Goal: Task Accomplishment & Management: Use online tool/utility

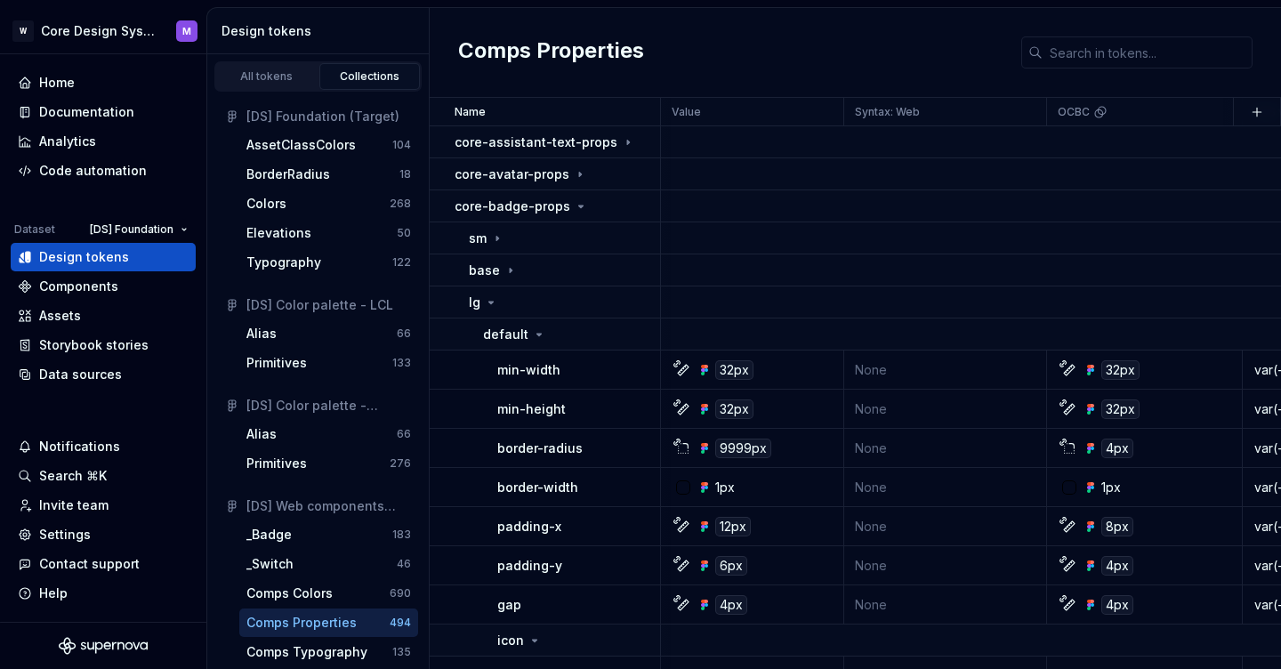
scroll to position [10, 1171]
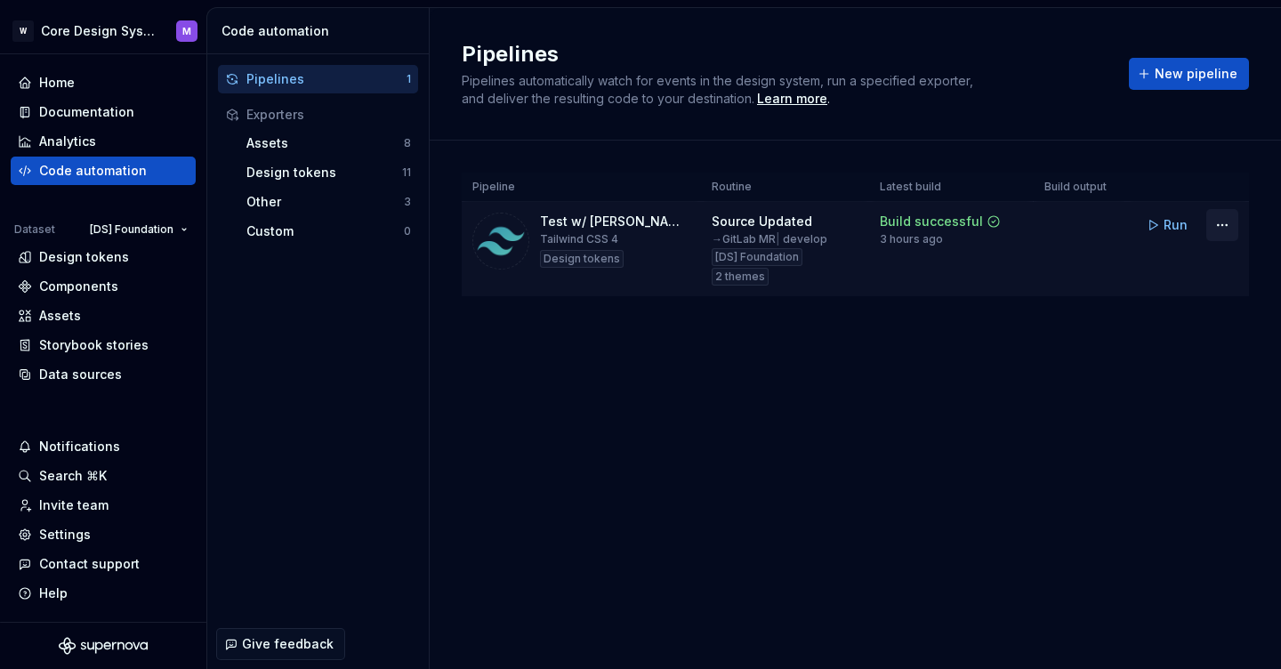
click at [1225, 229] on html "W Core Design System M Home Documentation Analytics Code automation Dataset [DS…" at bounding box center [640, 334] width 1281 height 669
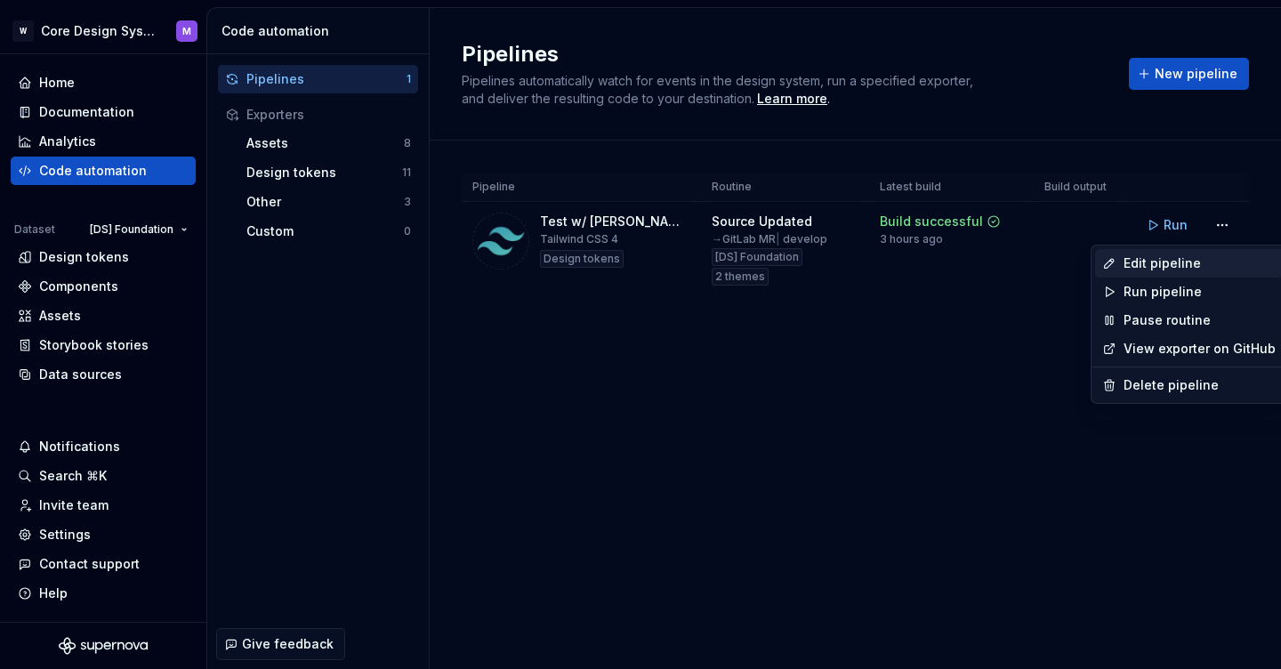
click at [1189, 267] on div "Edit pipeline" at bounding box center [1199, 263] width 152 height 18
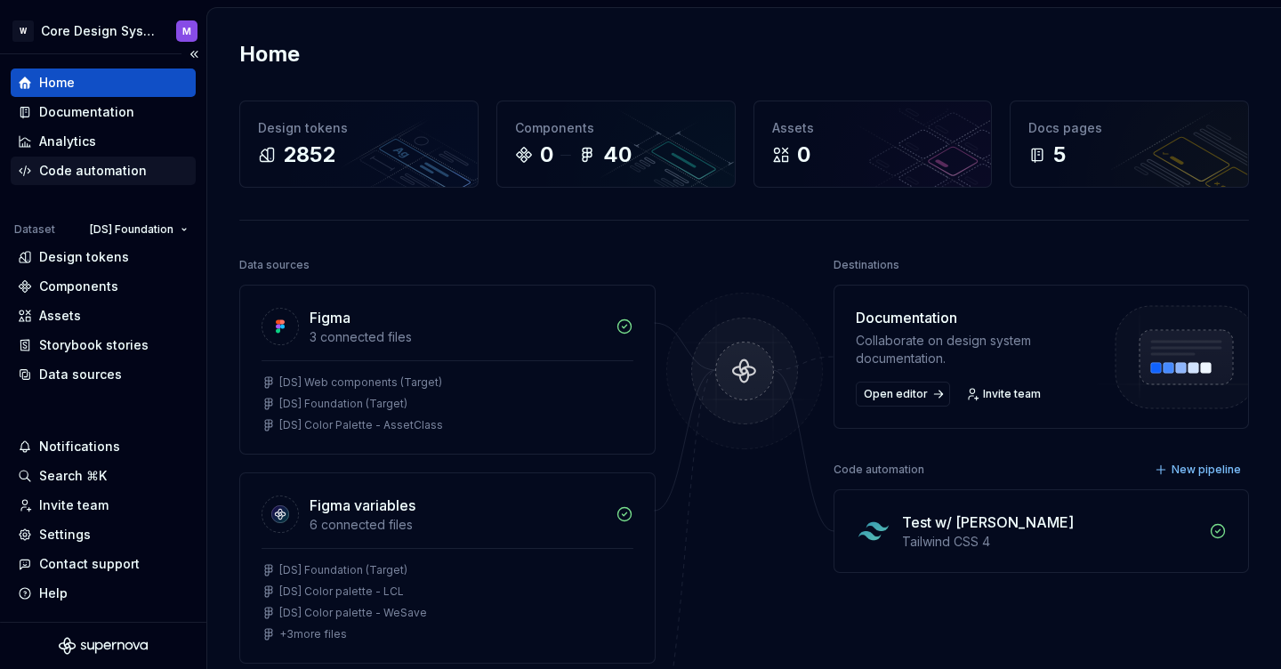
click at [68, 175] on div "Code automation" at bounding box center [93, 171] width 108 height 18
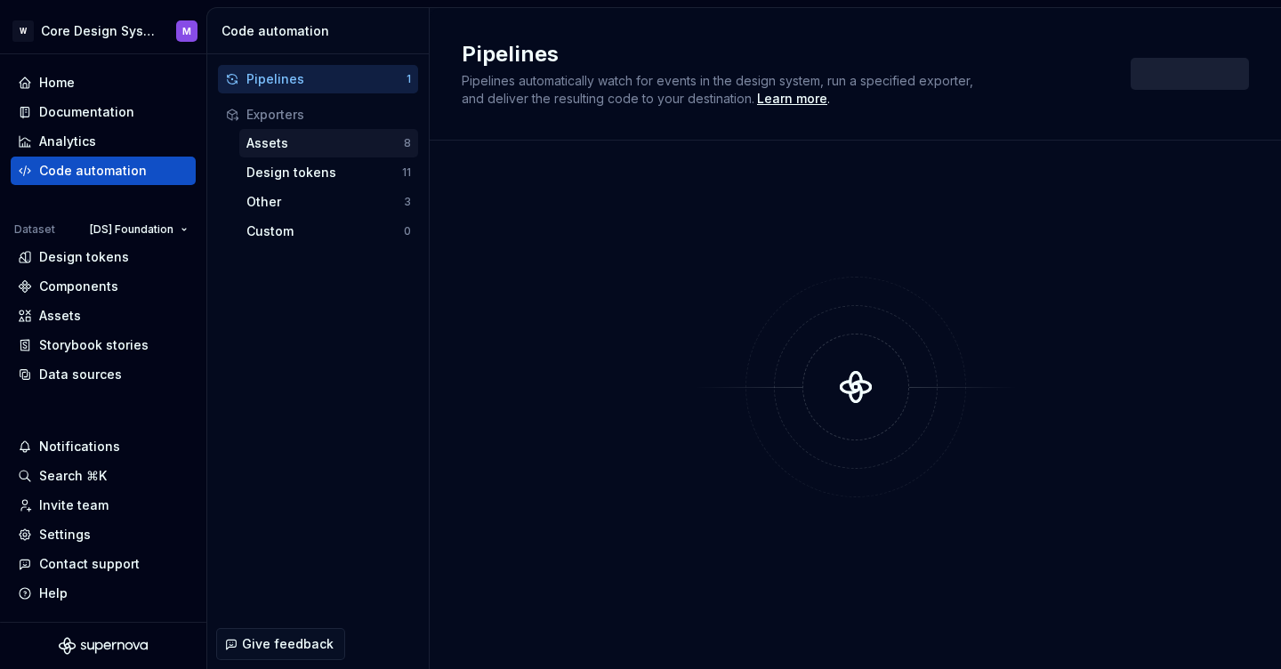
click at [363, 139] on div "Assets" at bounding box center [324, 143] width 157 height 18
click at [348, 147] on div "Assets" at bounding box center [324, 143] width 157 height 18
click at [337, 81] on div "Pipelines" at bounding box center [326, 79] width 160 height 18
click at [50, 149] on div "Analytics" at bounding box center [67, 142] width 57 height 18
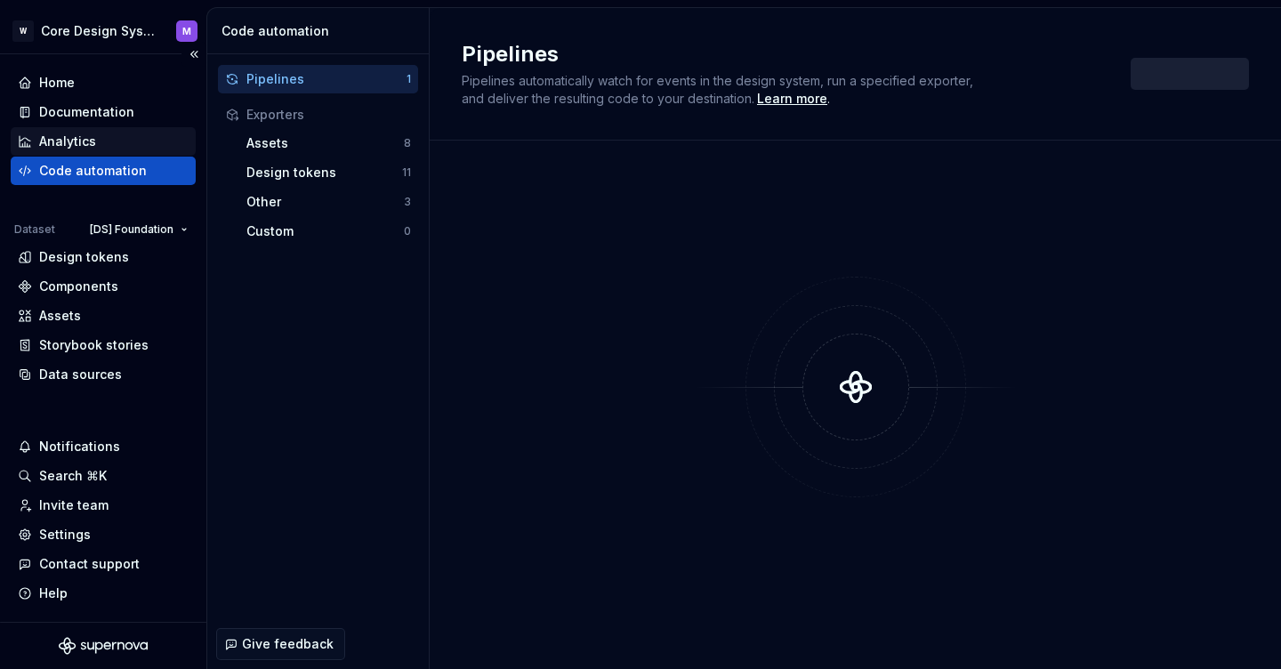
click at [60, 142] on div "Analytics" at bounding box center [67, 142] width 57 height 18
click at [74, 169] on div "Code automation" at bounding box center [93, 171] width 108 height 18
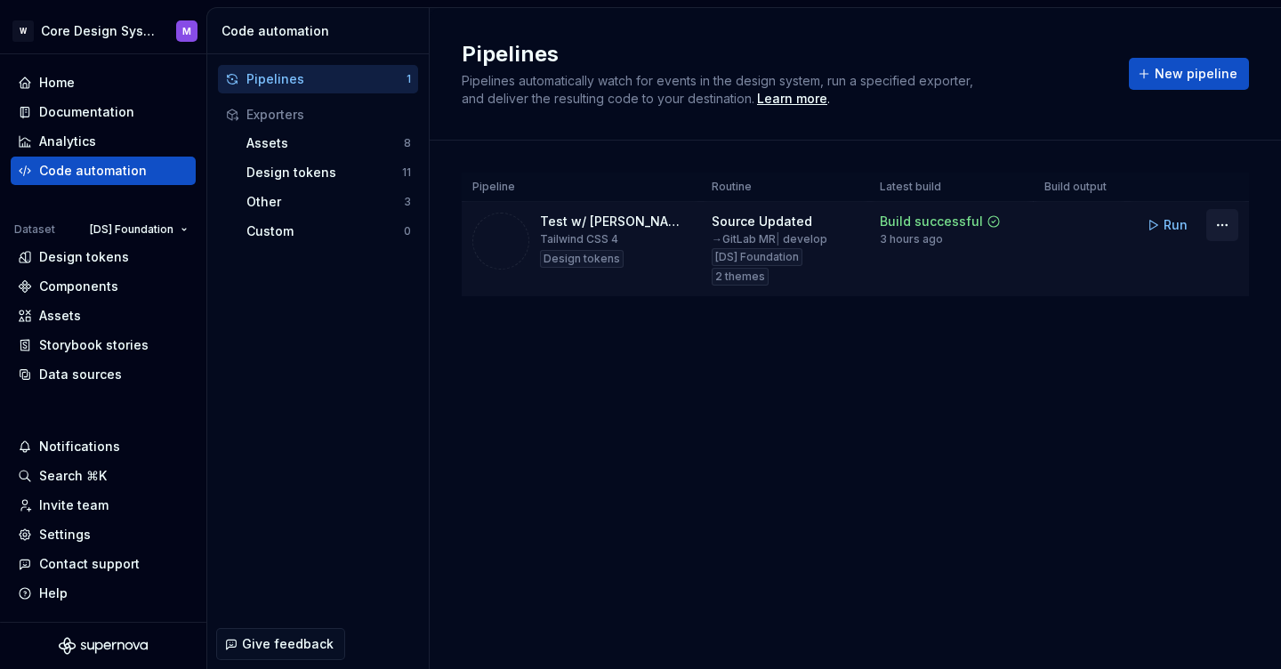
click at [1218, 226] on html "W Core Design System M Home Documentation Analytics Code automation Dataset [DS…" at bounding box center [640, 334] width 1281 height 669
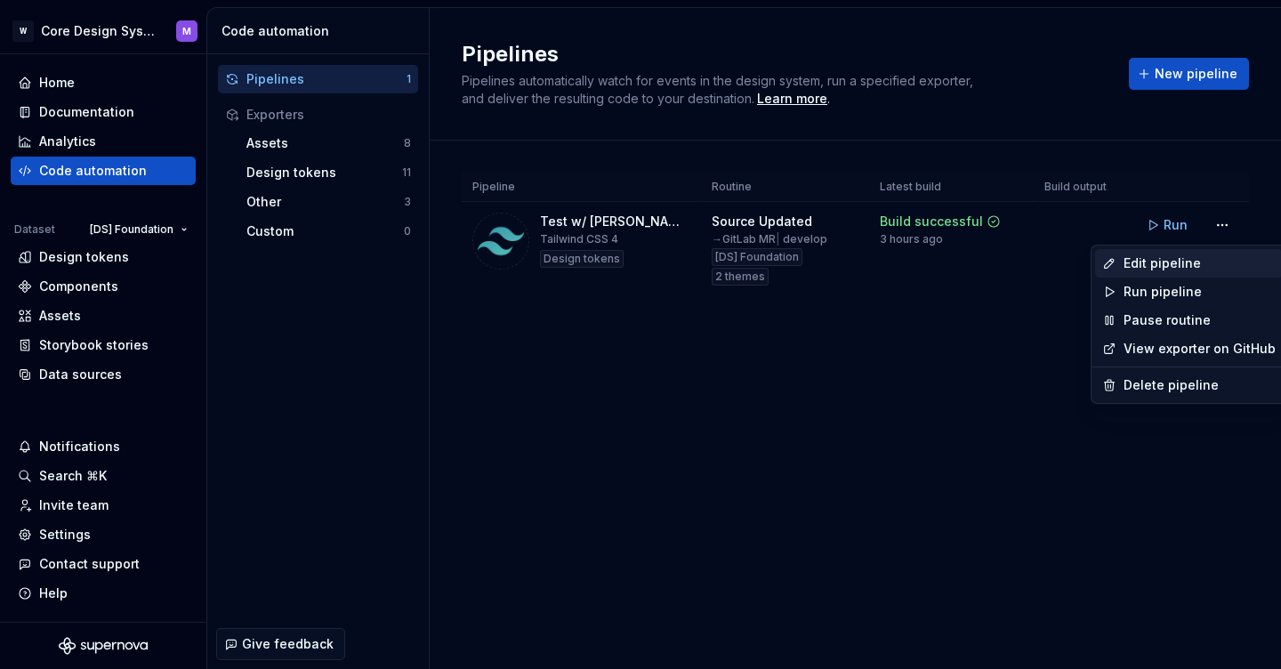
click at [1171, 263] on div "Edit pipeline" at bounding box center [1199, 263] width 152 height 18
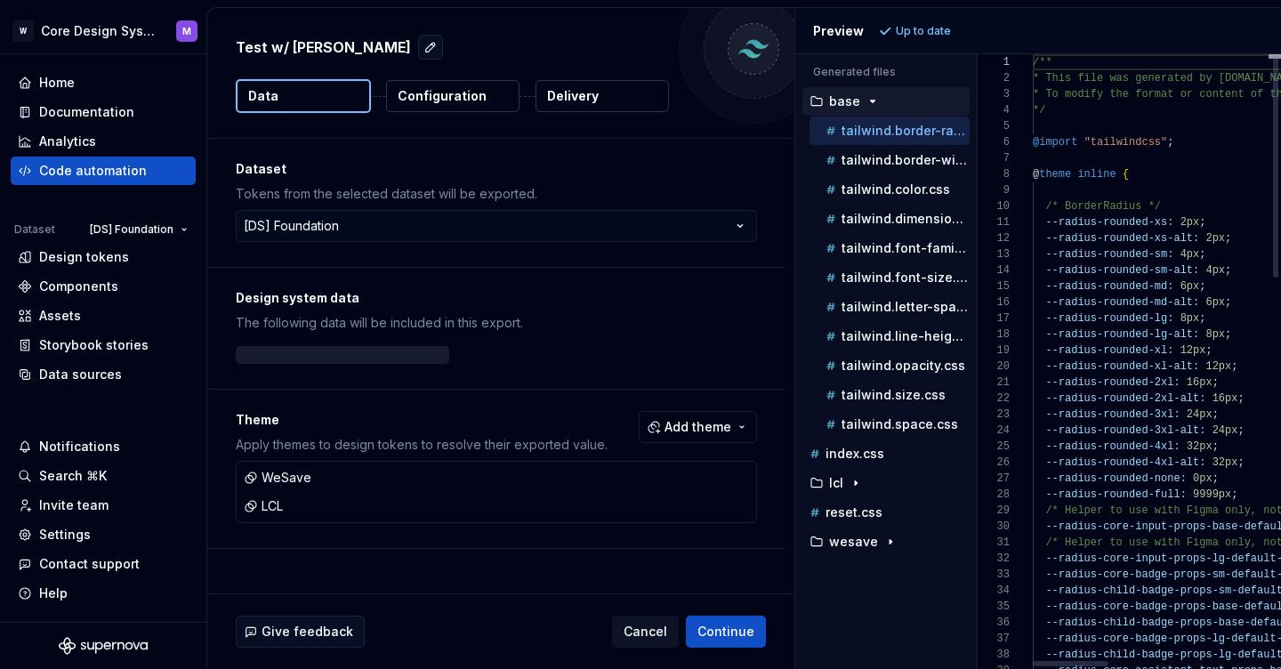
click at [976, 335] on div "Generated files Accessibility guide for tree . Navigate the tree with the arrow…" at bounding box center [1038, 361] width 486 height 615
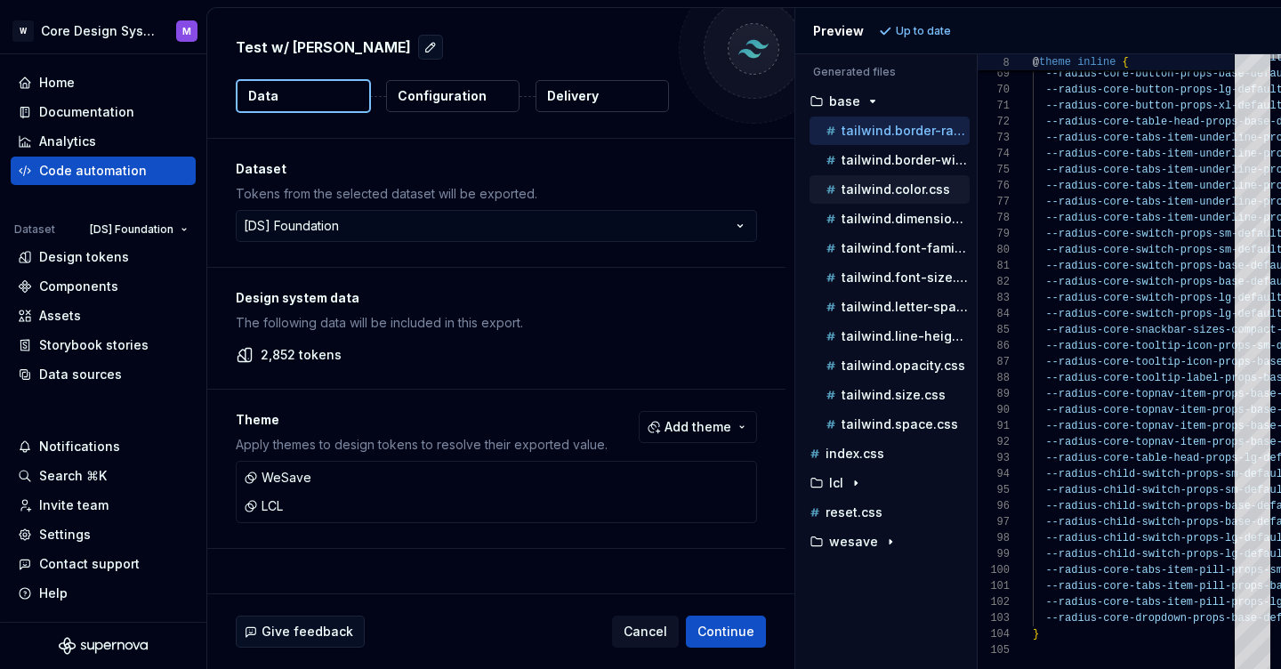
click at [900, 195] on p "tailwind.color.css" at bounding box center [895, 189] width 108 height 14
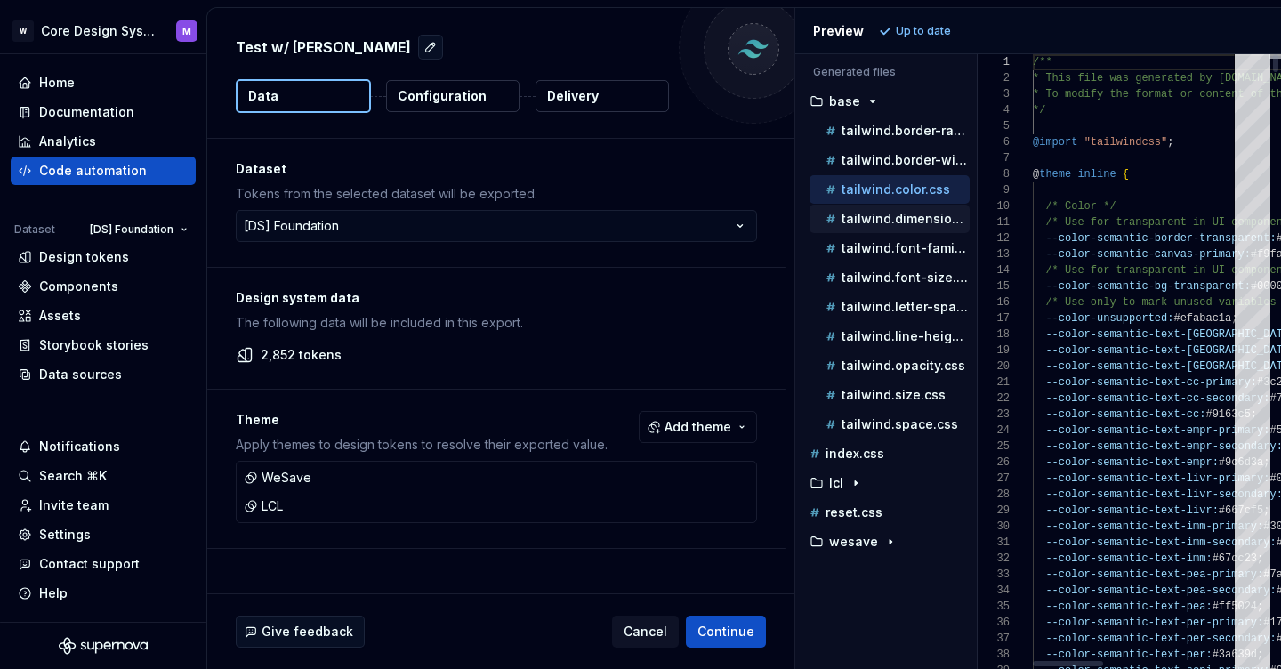
click at [895, 225] on p "tailwind.dimension.css" at bounding box center [905, 219] width 128 height 14
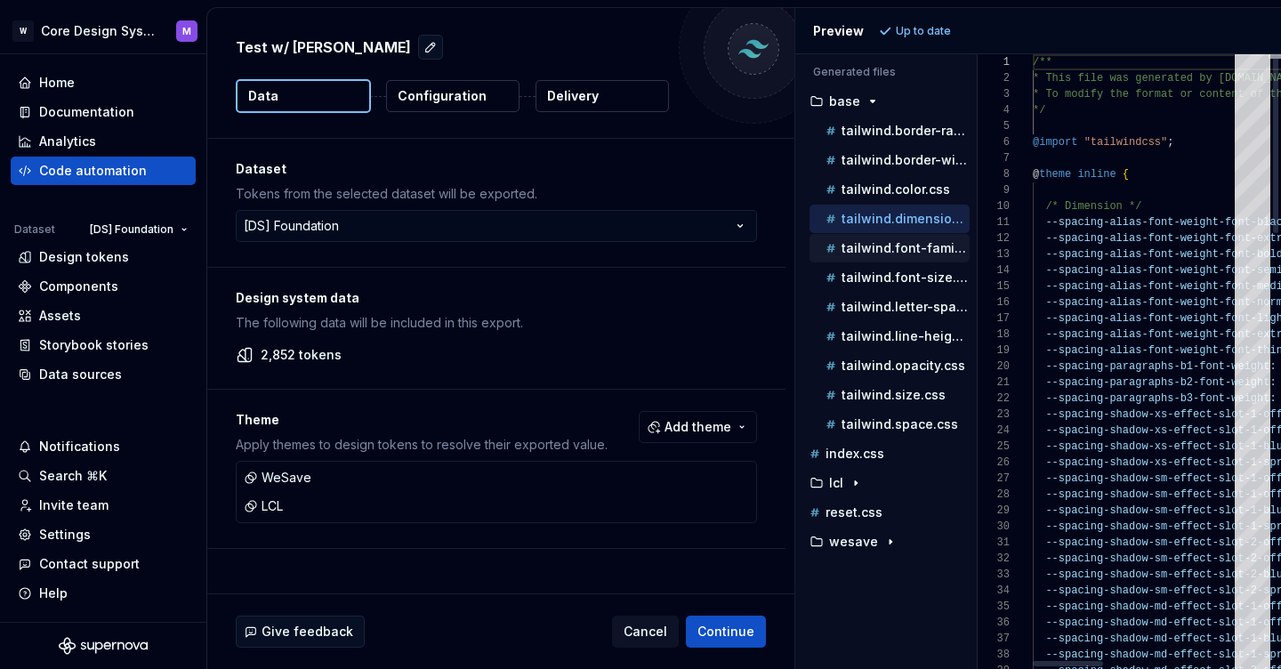
click at [892, 253] on p "tailwind.font-family.css" at bounding box center [905, 248] width 128 height 14
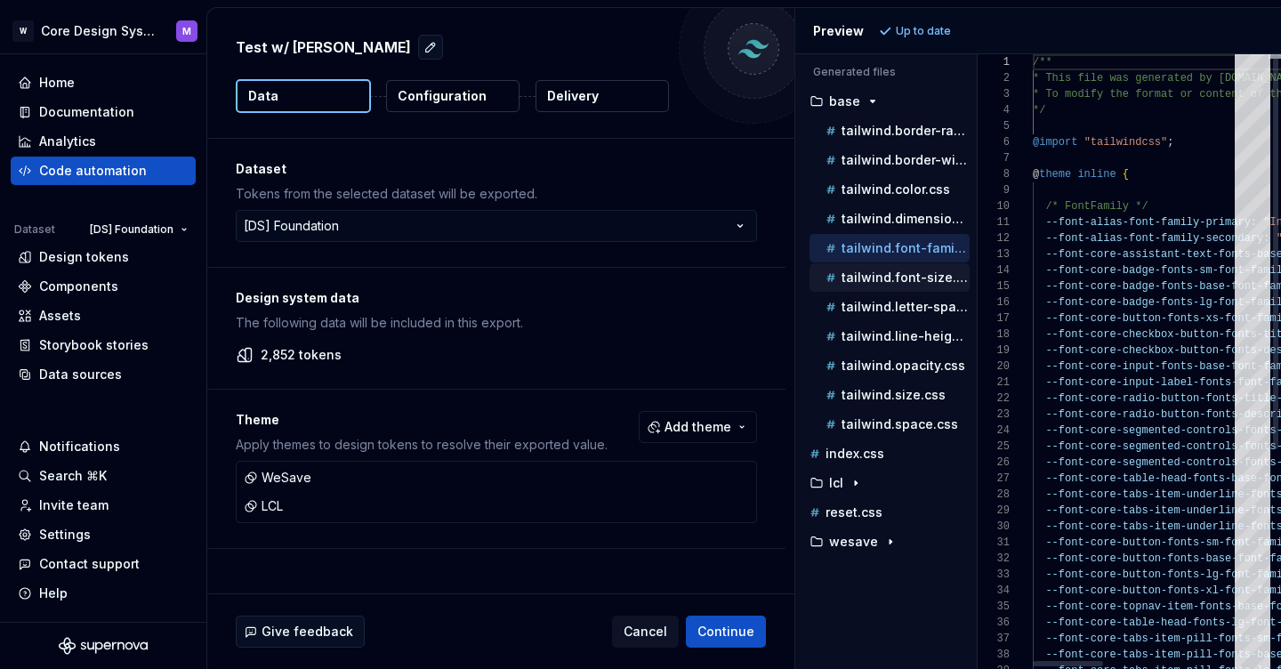
click at [891, 278] on p "tailwind.font-size.css" at bounding box center [905, 277] width 128 height 14
type textarea "**********"
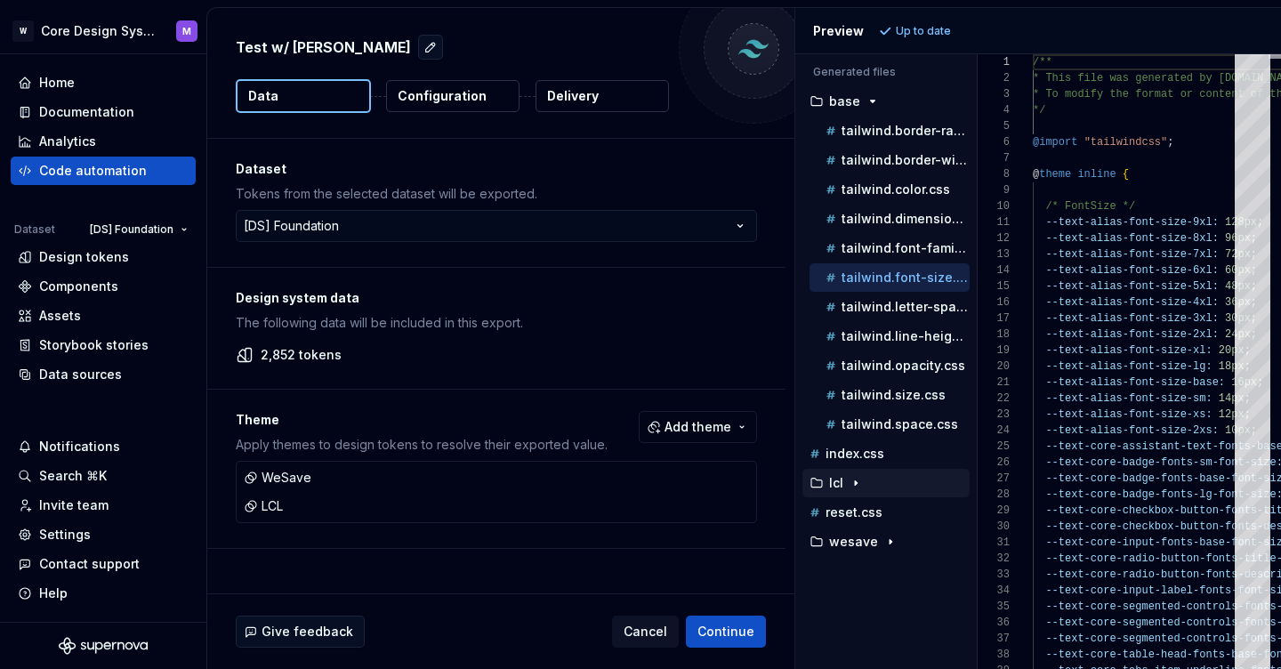
click at [844, 490] on button "lcl" at bounding box center [885, 483] width 167 height 20
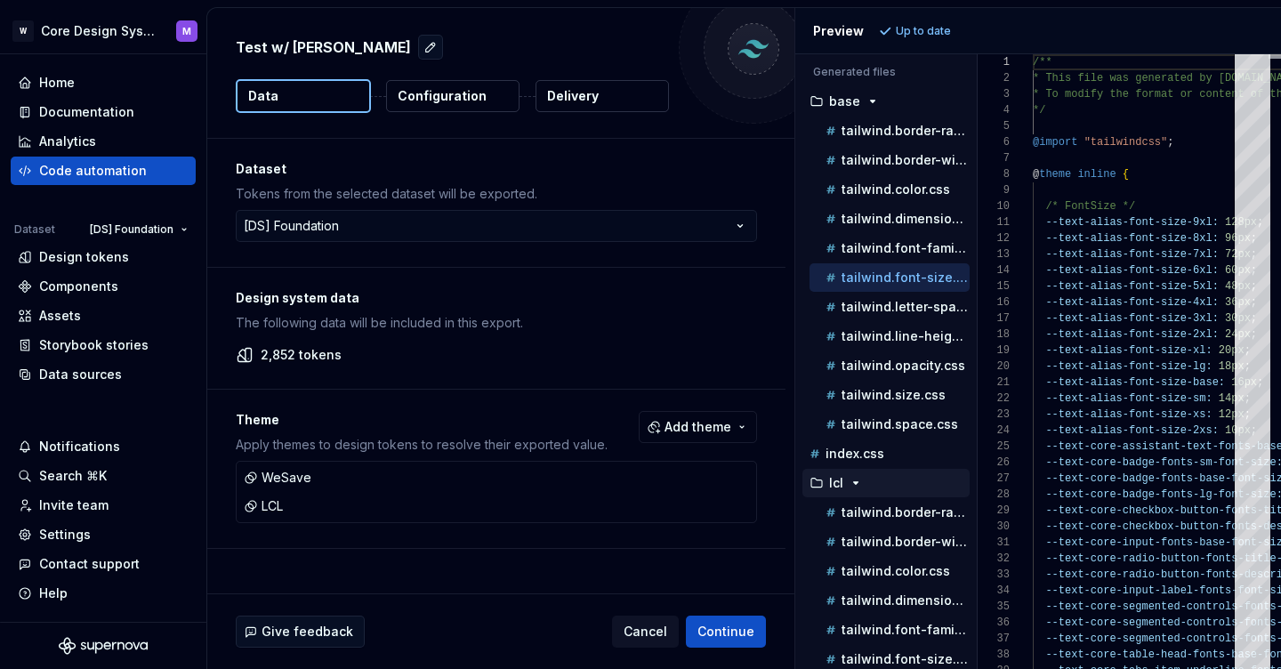
click at [844, 490] on button "lcl" at bounding box center [885, 483] width 167 height 20
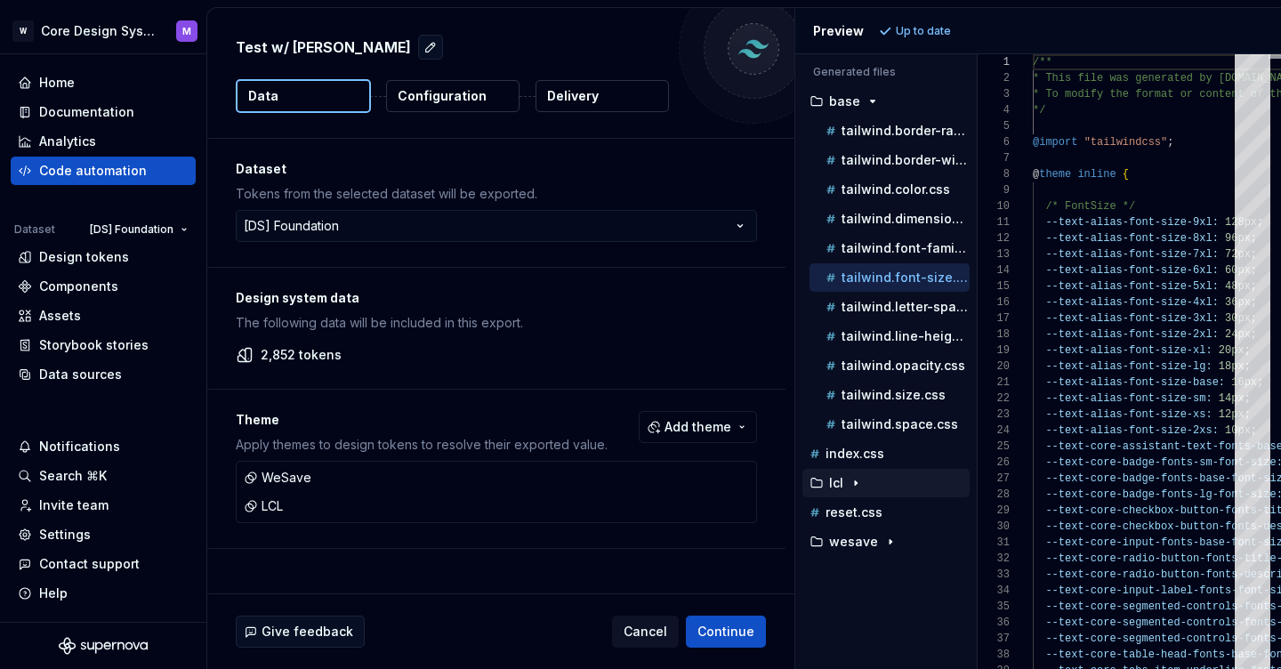
click at [857, 490] on button "lcl" at bounding box center [885, 483] width 167 height 20
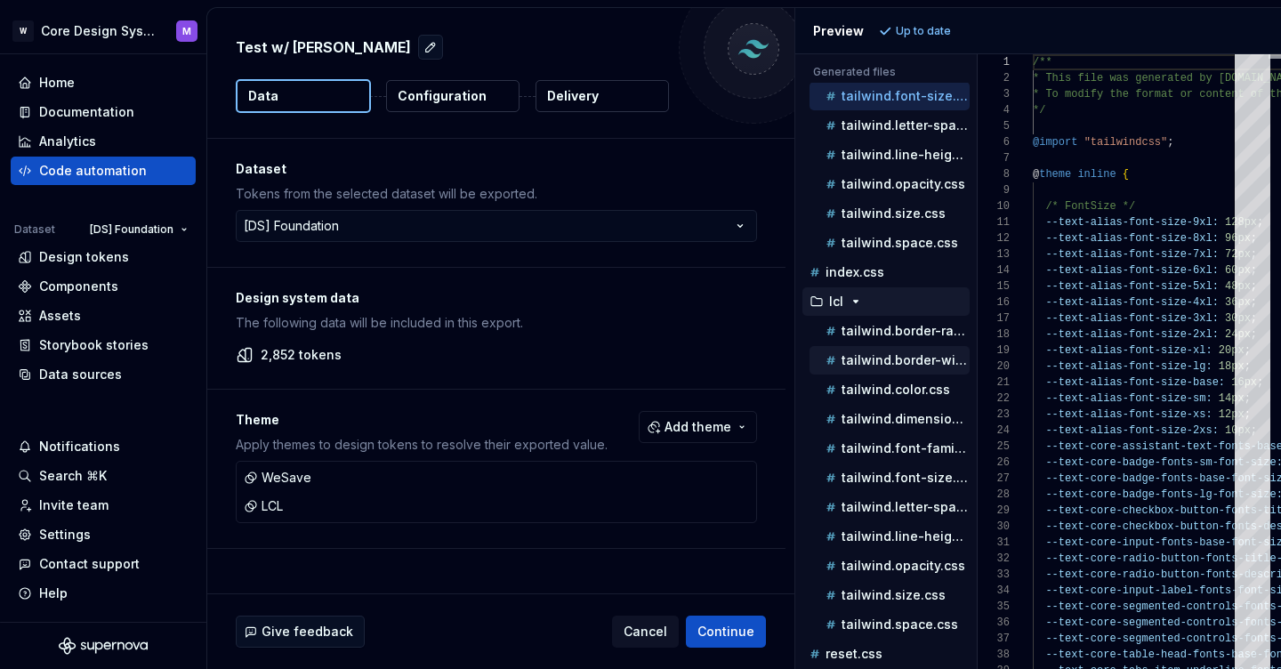
scroll to position [182, 0]
click at [842, 305] on p "lcl" at bounding box center [836, 300] width 14 height 14
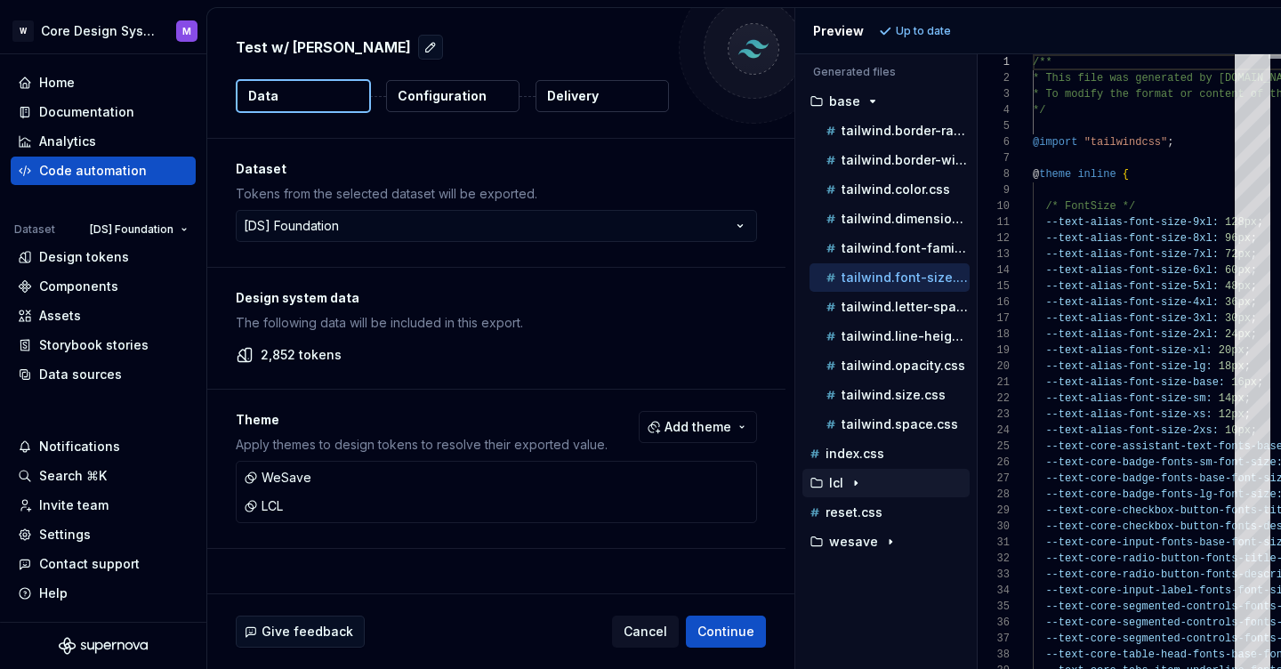
scroll to position [0, 0]
click at [850, 537] on p "wesave" at bounding box center [853, 541] width 49 height 14
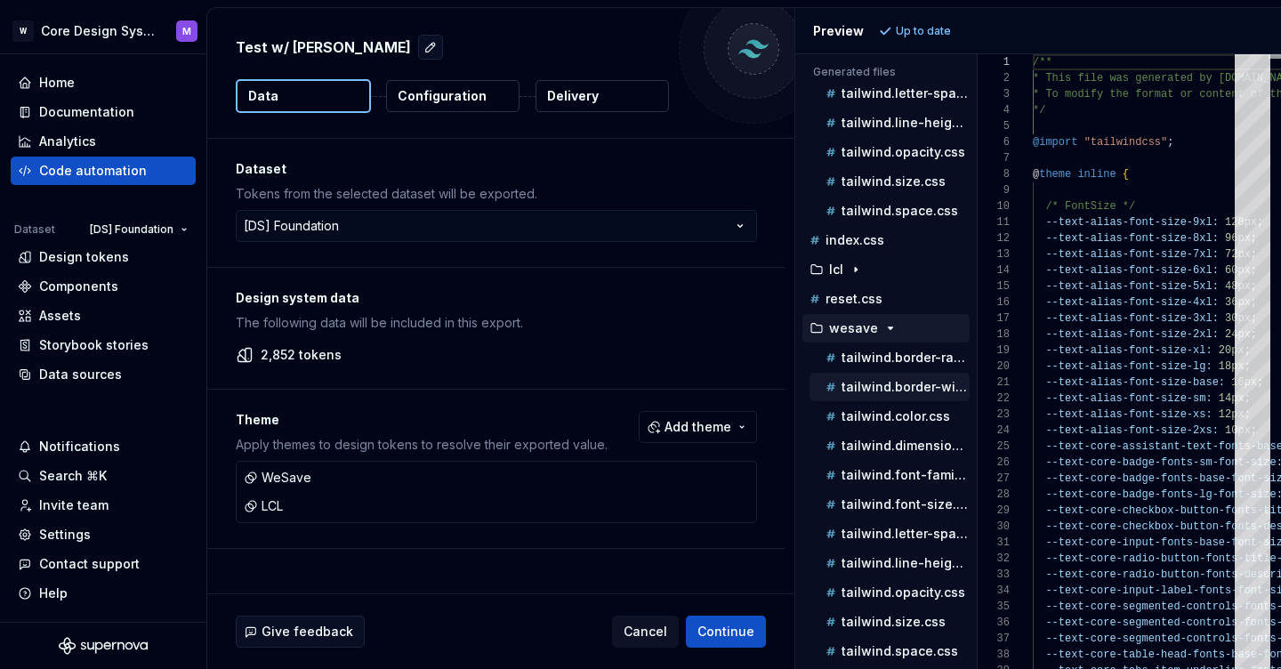
scroll to position [213, 0]
click at [861, 338] on div "wesave" at bounding box center [885, 328] width 167 height 28
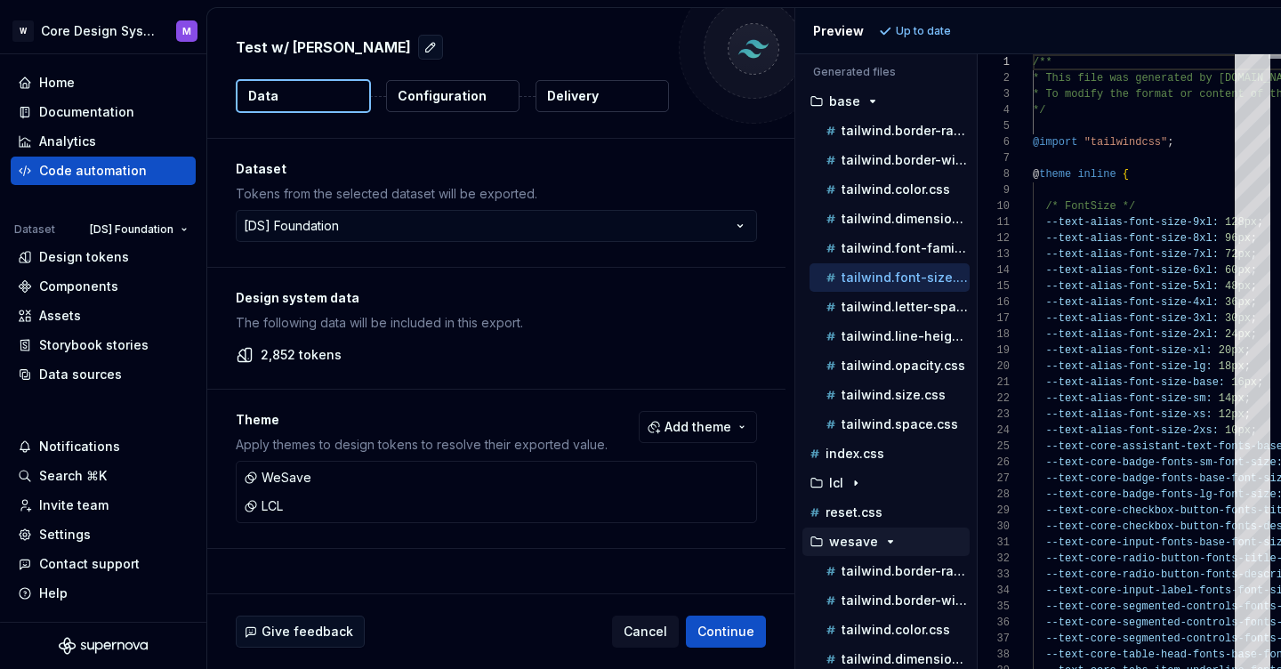
scroll to position [0, 0]
click at [848, 96] on p "base" at bounding box center [844, 101] width 31 height 14
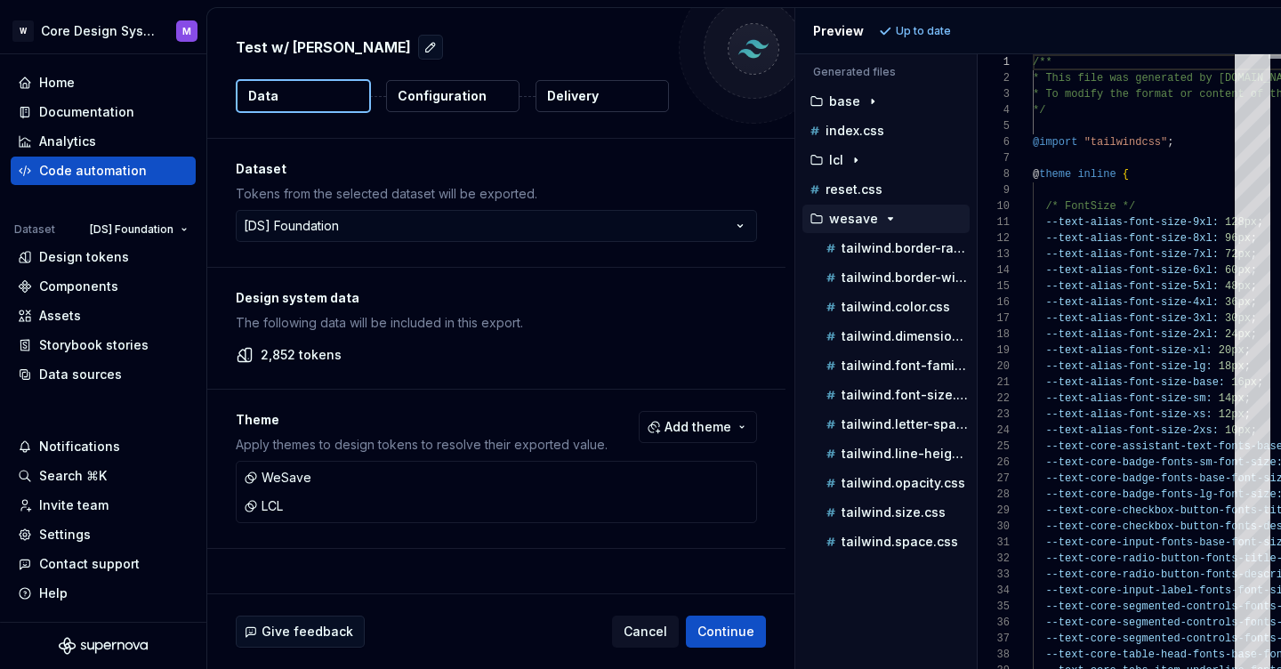
click at [852, 218] on p "wesave" at bounding box center [853, 219] width 49 height 14
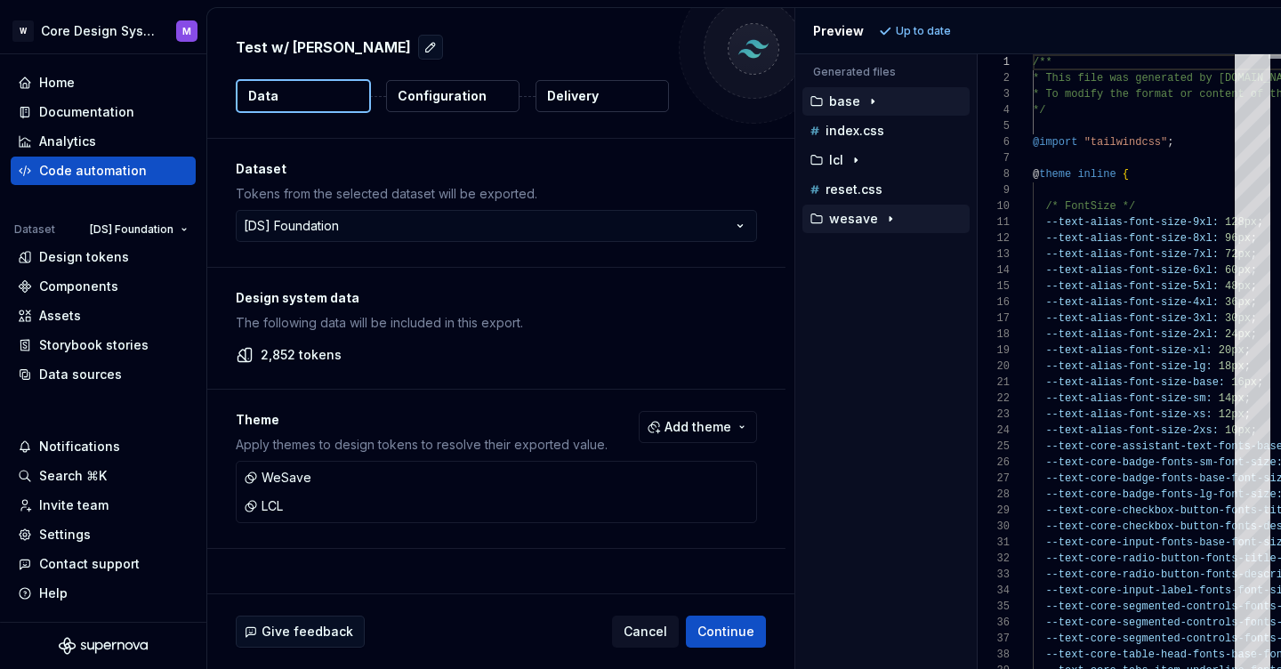
click at [865, 95] on icon "button" at bounding box center [872, 101] width 14 height 14
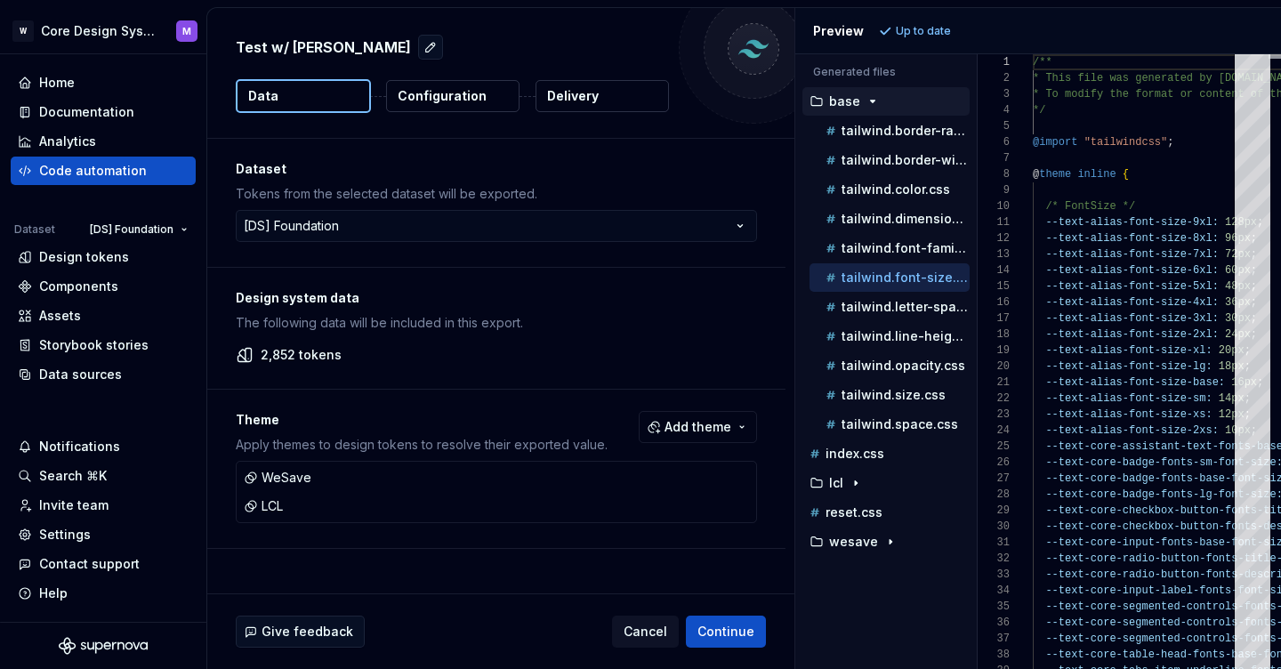
click at [865, 95] on icon "button" at bounding box center [872, 101] width 14 height 14
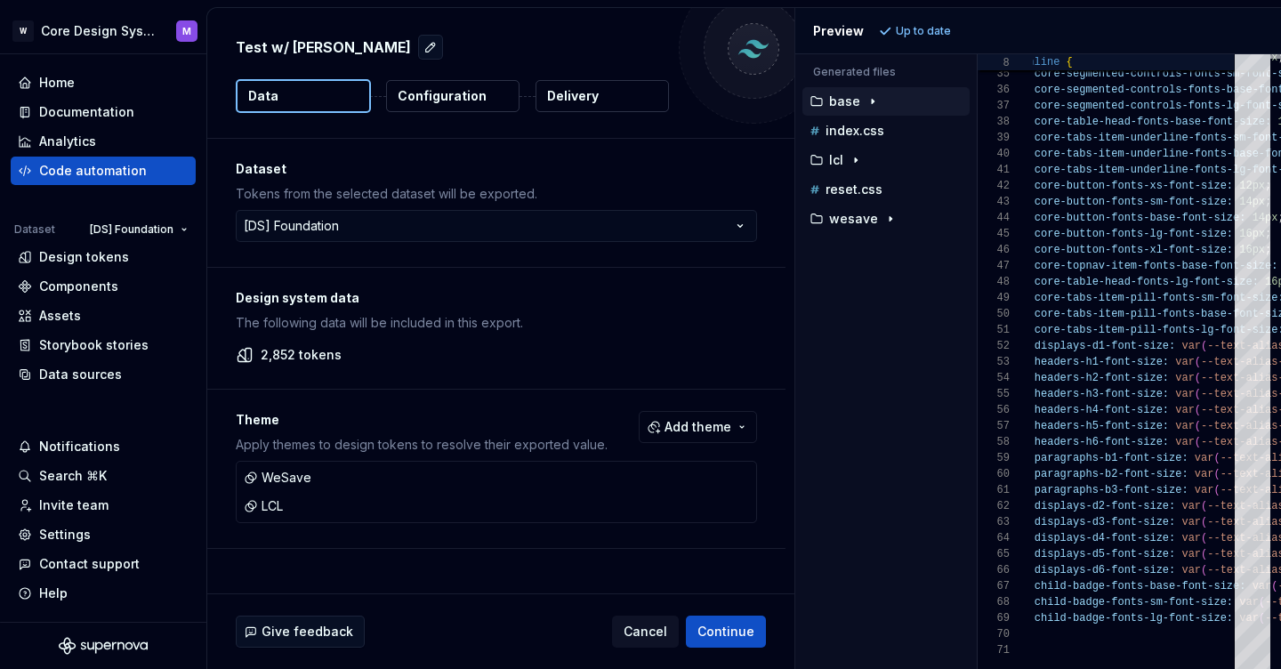
click at [865, 96] on icon "button" at bounding box center [872, 101] width 14 height 14
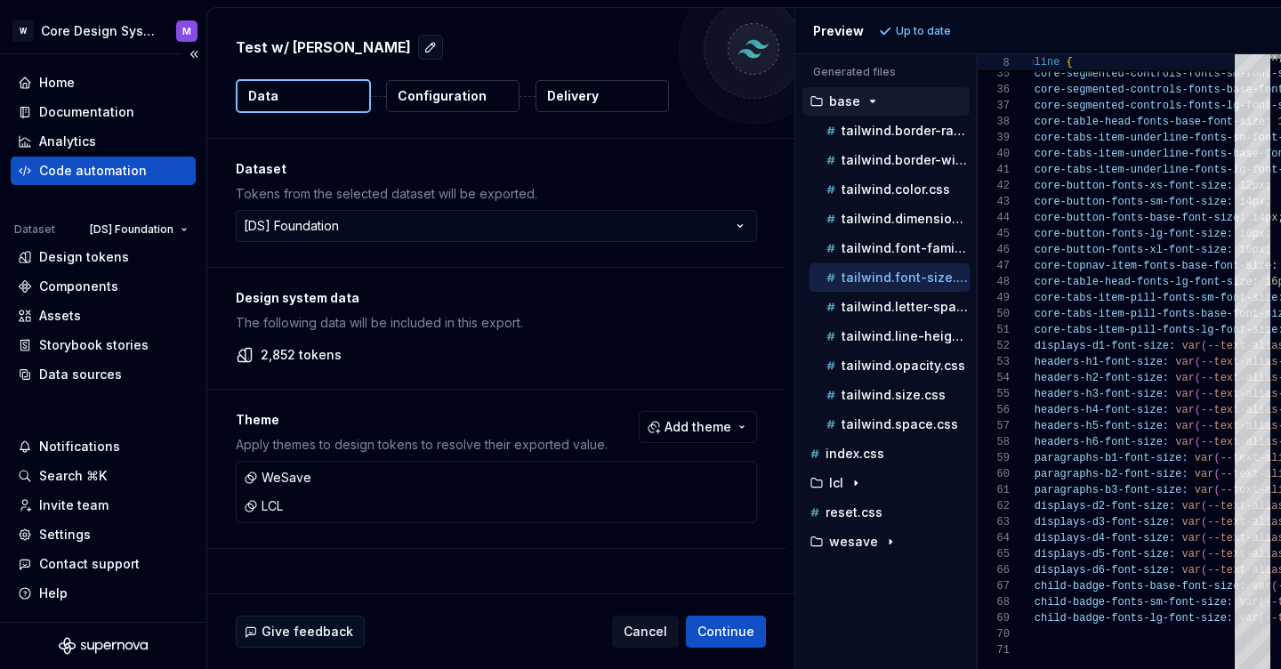
click at [92, 176] on div "Code automation" at bounding box center [93, 171] width 108 height 18
